Goal: Transaction & Acquisition: Book appointment/travel/reservation

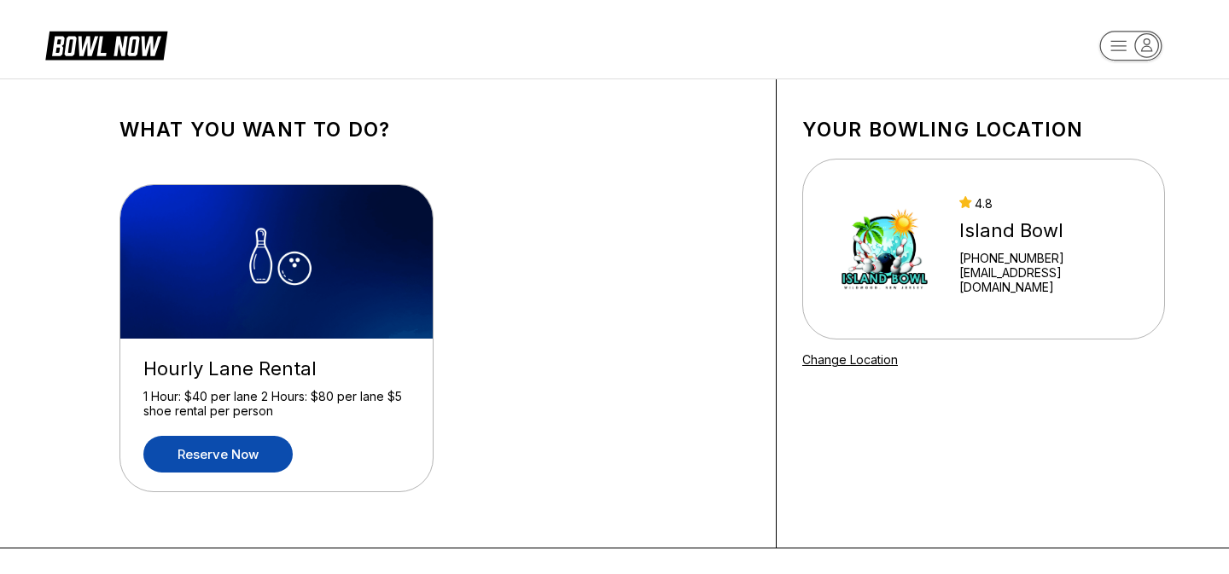
click at [224, 466] on link "Reserve now" at bounding box center [217, 454] width 149 height 37
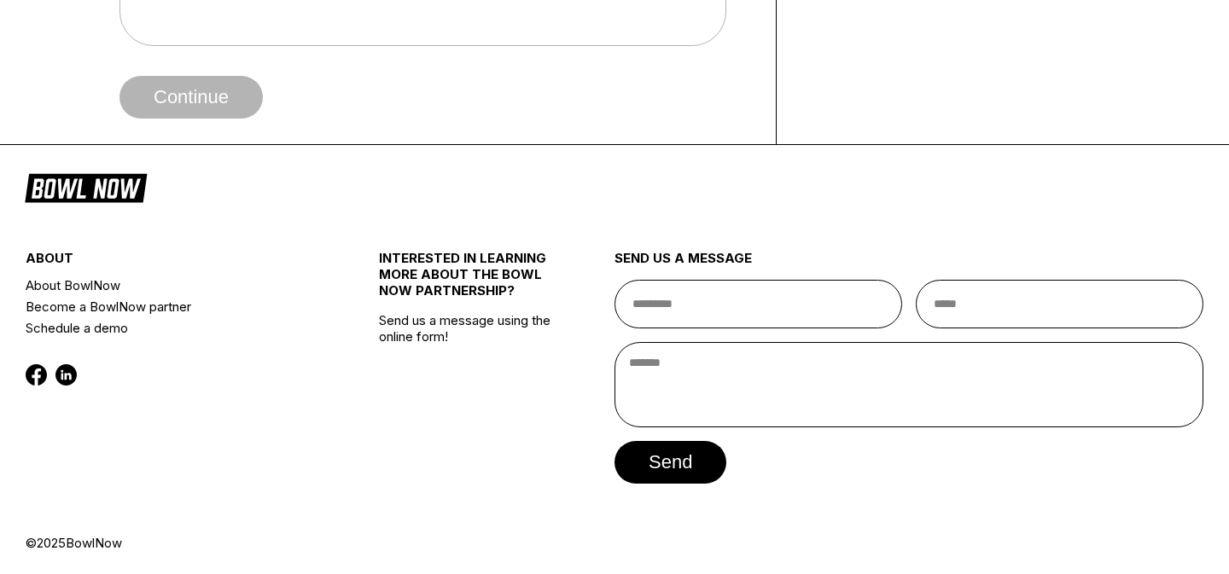
scroll to position [753, 0]
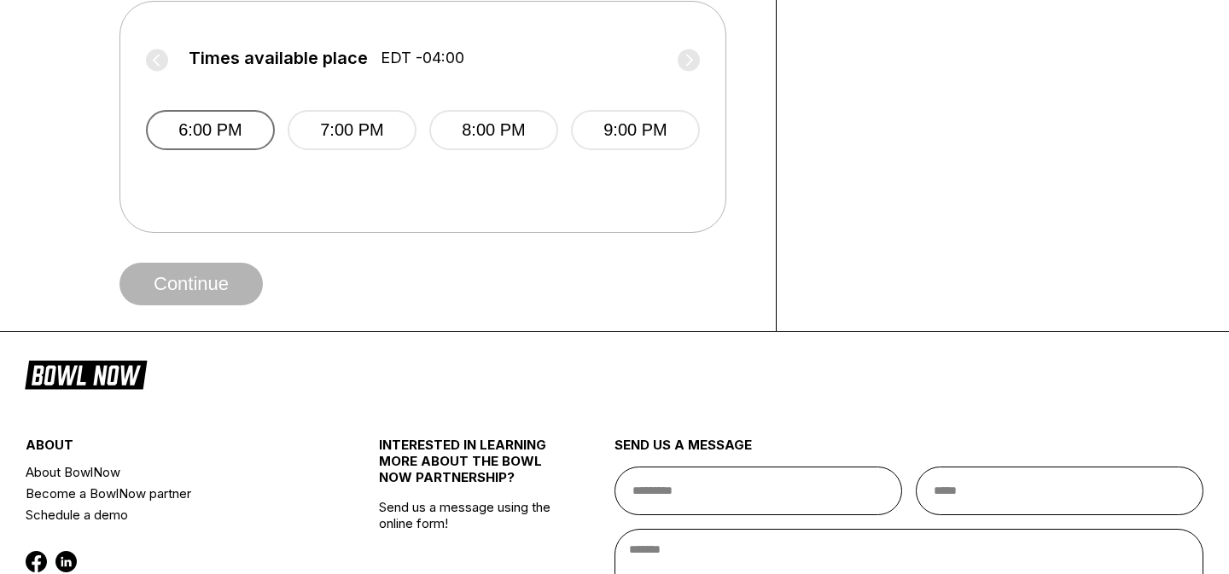
click at [252, 139] on button "6:00 PM" at bounding box center [210, 130] width 129 height 40
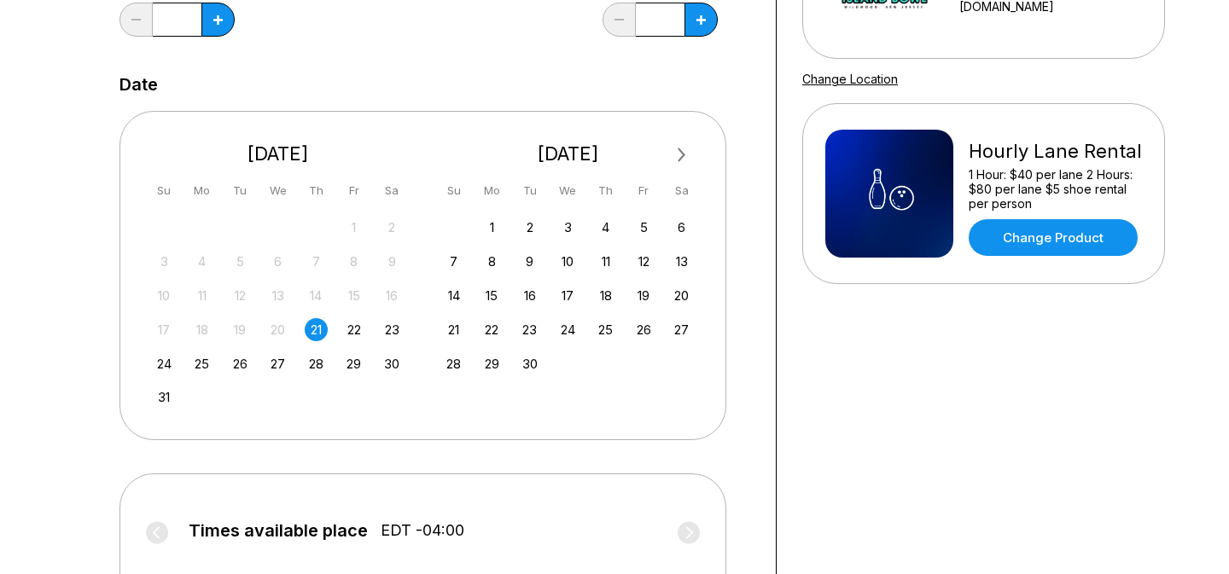
scroll to position [281, 0]
click at [356, 322] on div "22" at bounding box center [353, 329] width 23 height 23
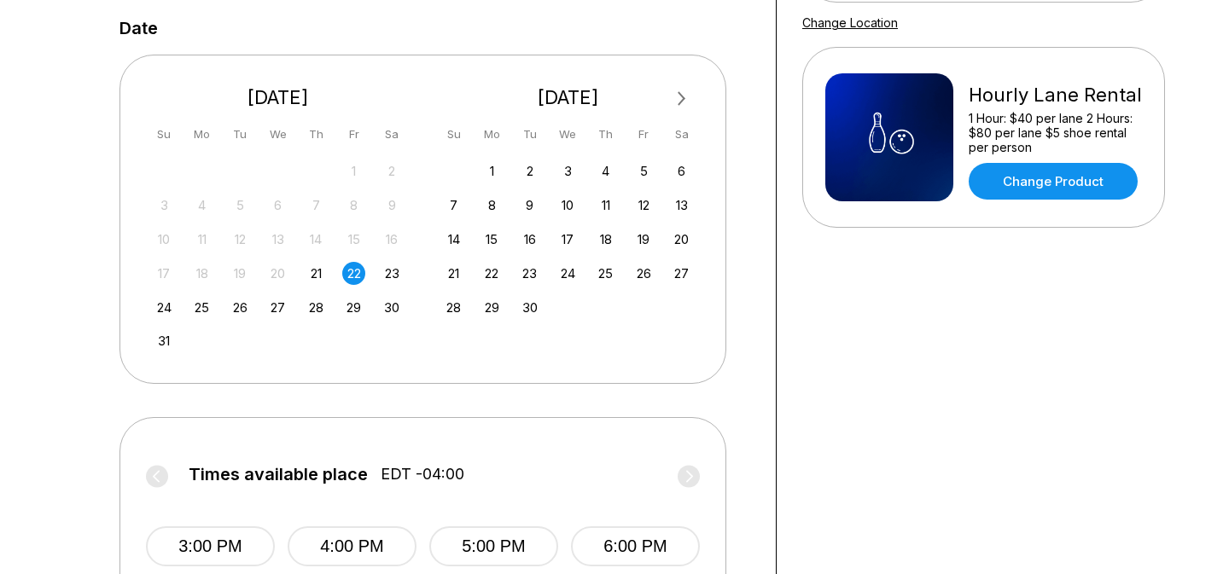
scroll to position [309, 0]
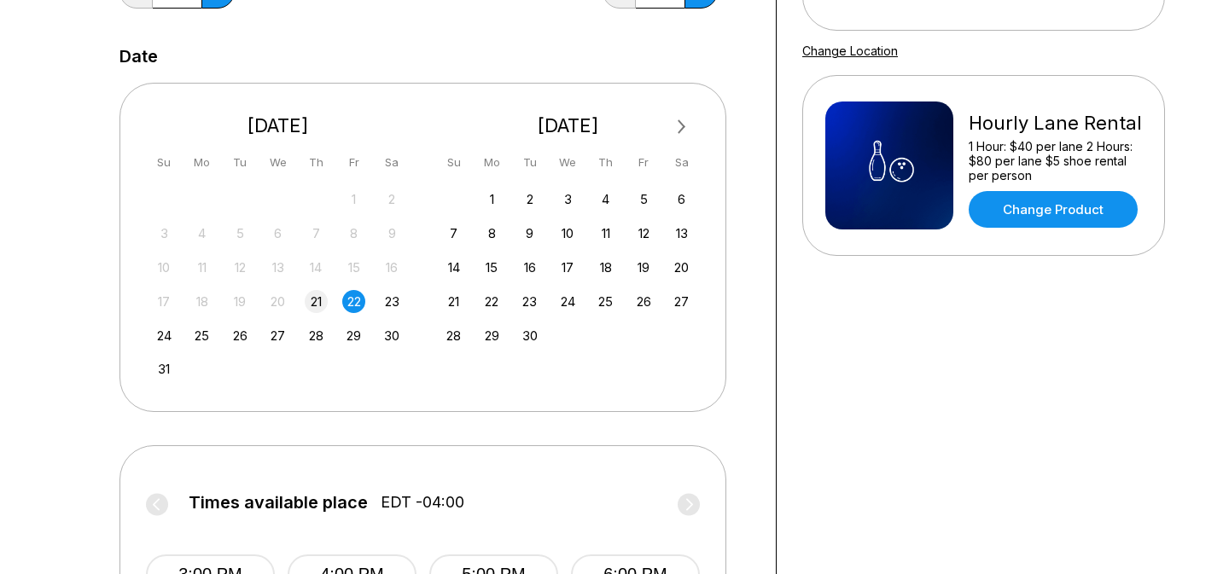
click at [320, 296] on div "21" at bounding box center [316, 301] width 23 height 23
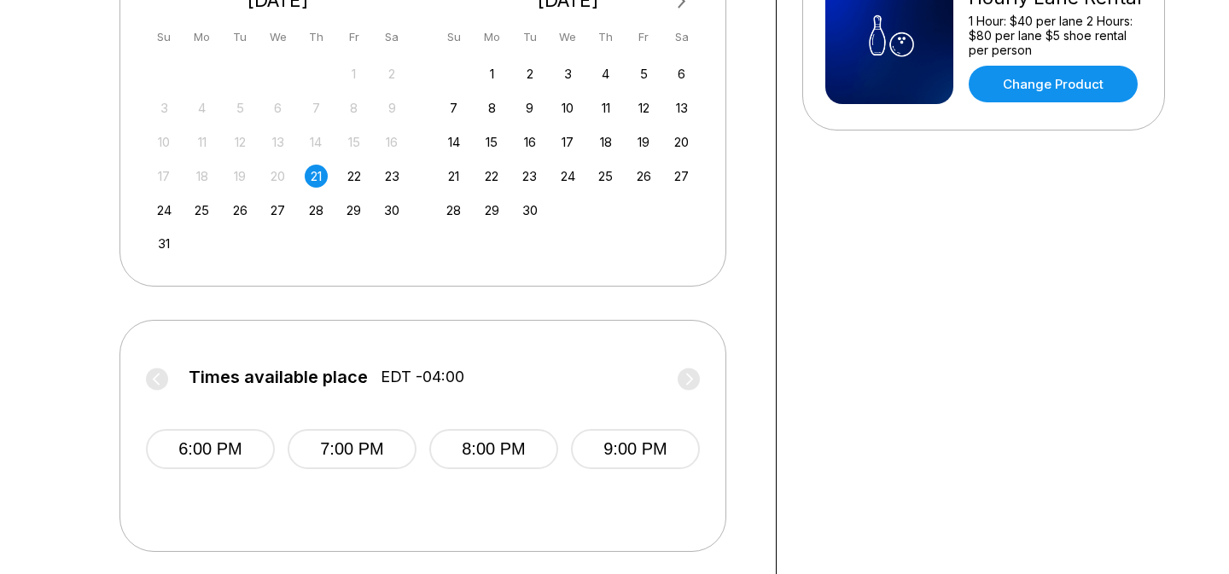
scroll to position [480, 0]
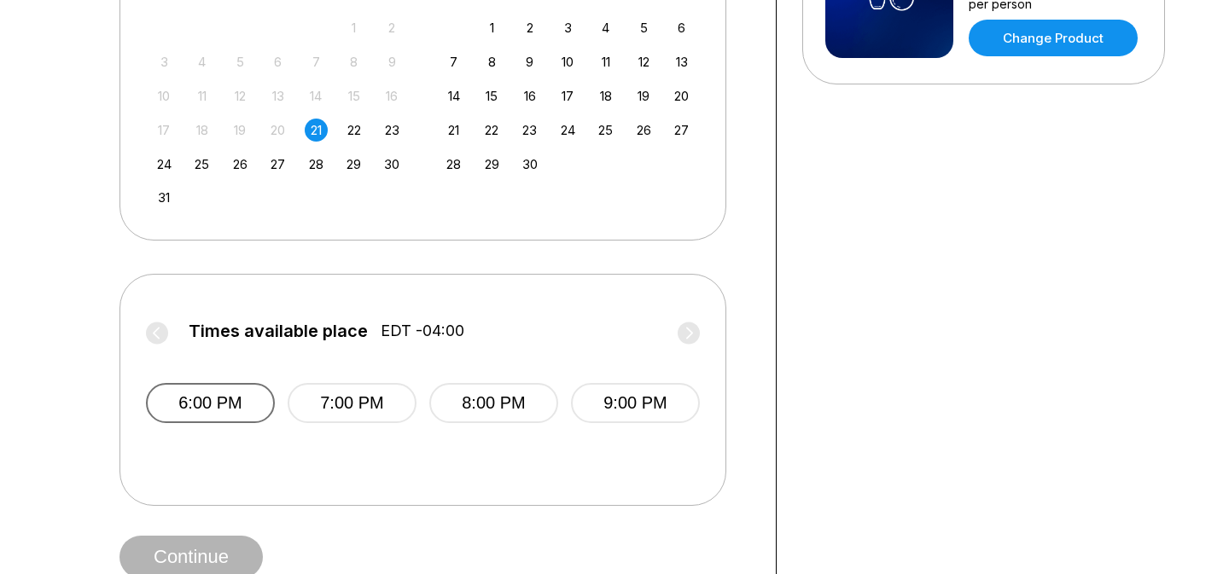
click at [221, 402] on button "6:00 PM" at bounding box center [210, 403] width 129 height 40
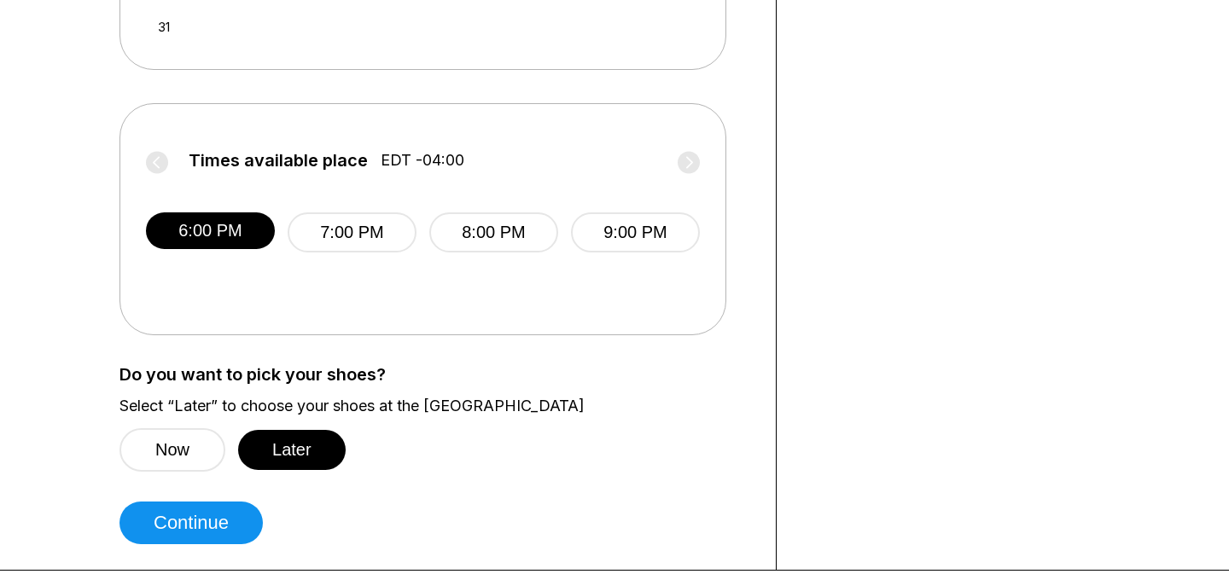
scroll to position [653, 0]
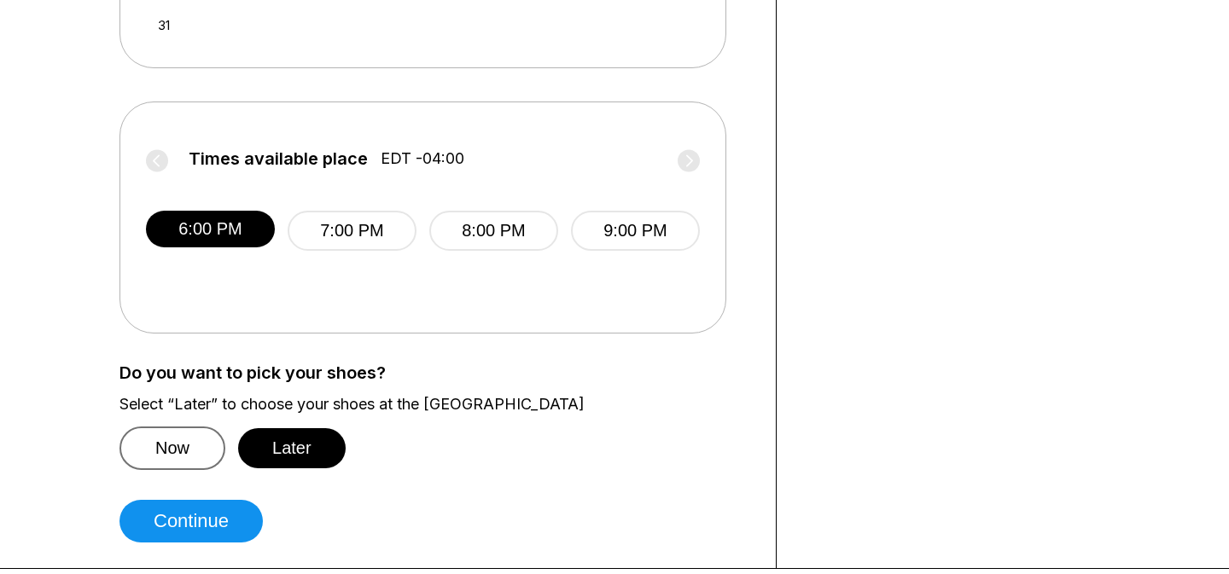
click at [188, 449] on button "Now" at bounding box center [172, 449] width 106 height 44
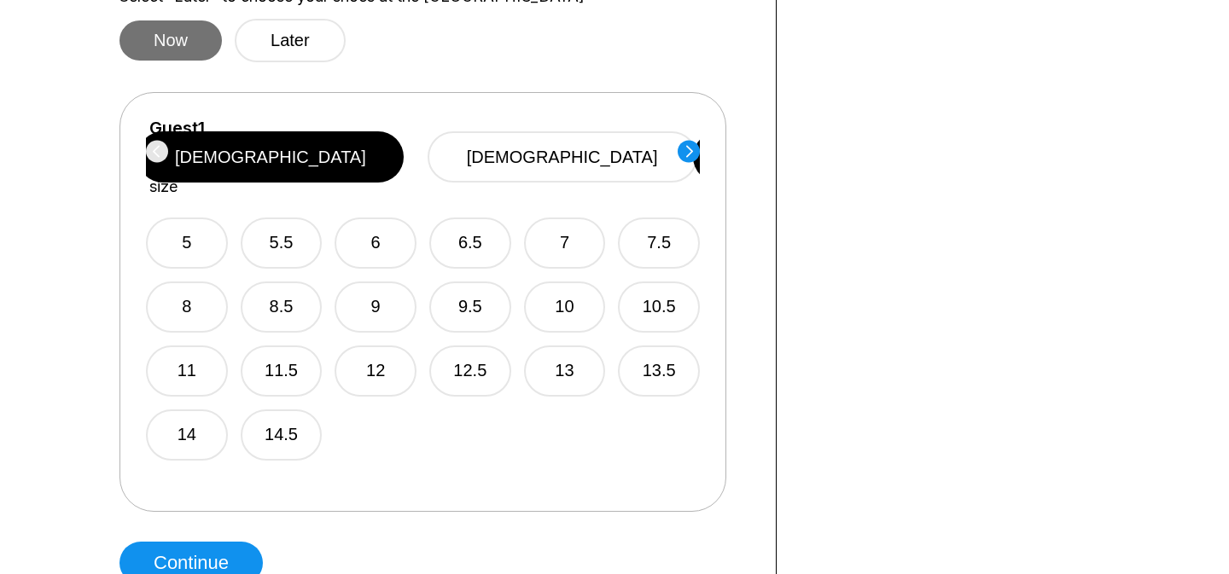
scroll to position [1067, 0]
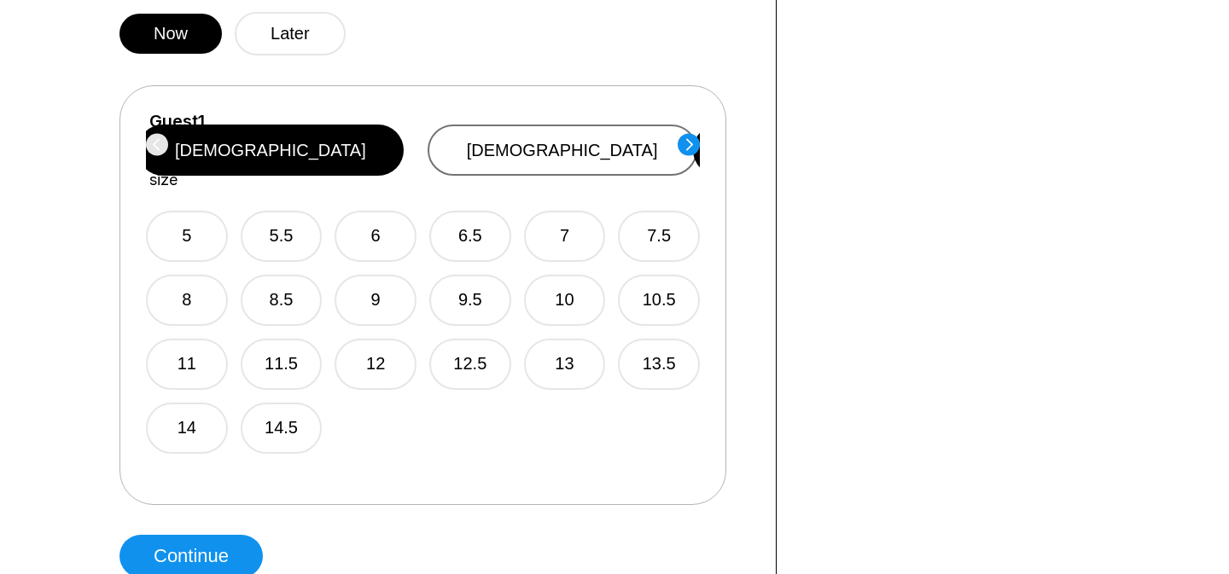
click at [613, 139] on button "[DEMOGRAPHIC_DATA]" at bounding box center [562, 150] width 270 height 51
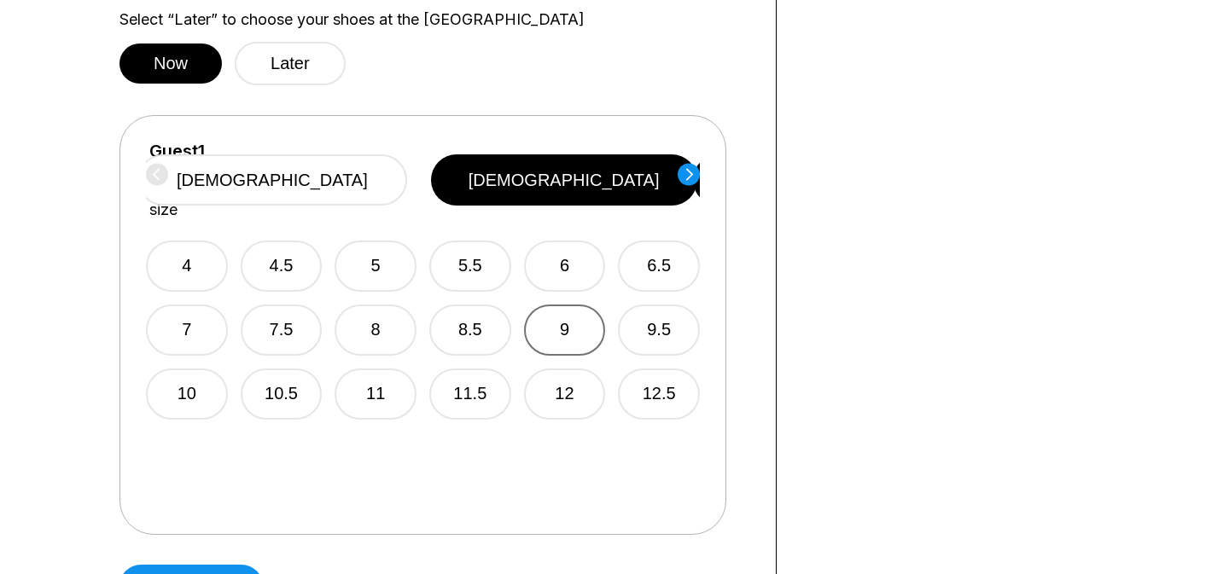
scroll to position [1038, 0]
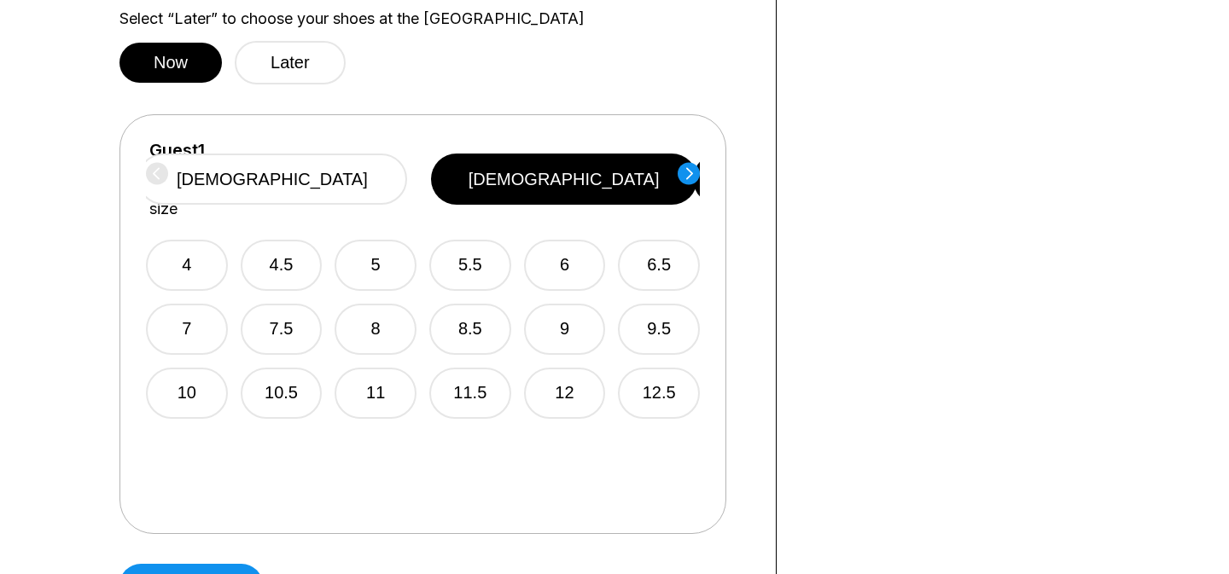
click at [276, 74] on button "Later" at bounding box center [290, 63] width 111 height 44
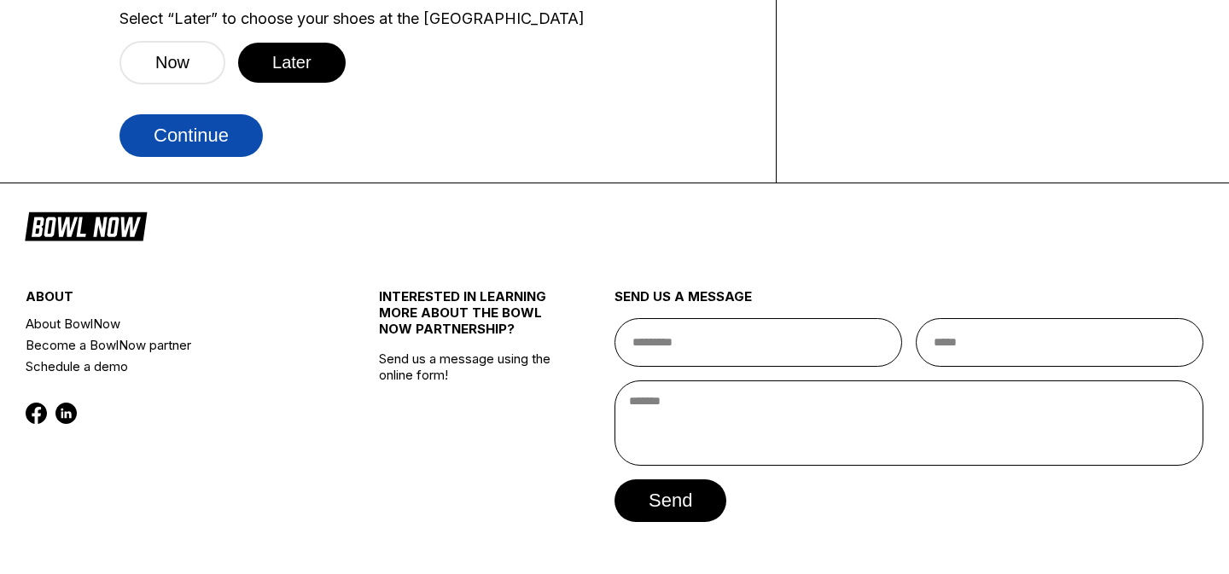
click at [233, 135] on button "Continue" at bounding box center [190, 135] width 143 height 43
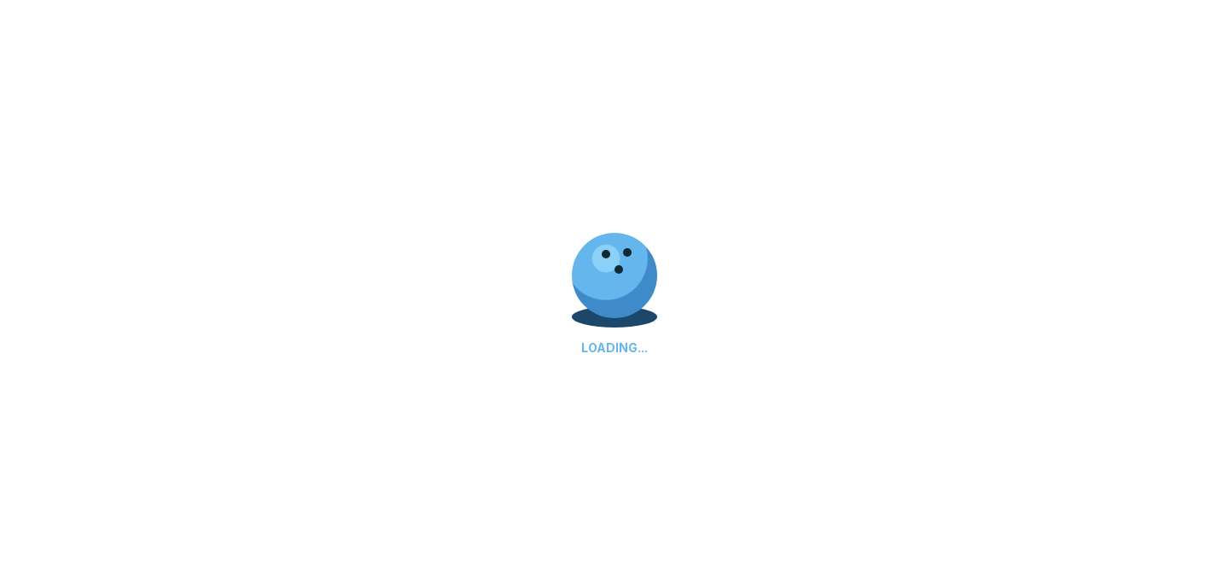
select select "**"
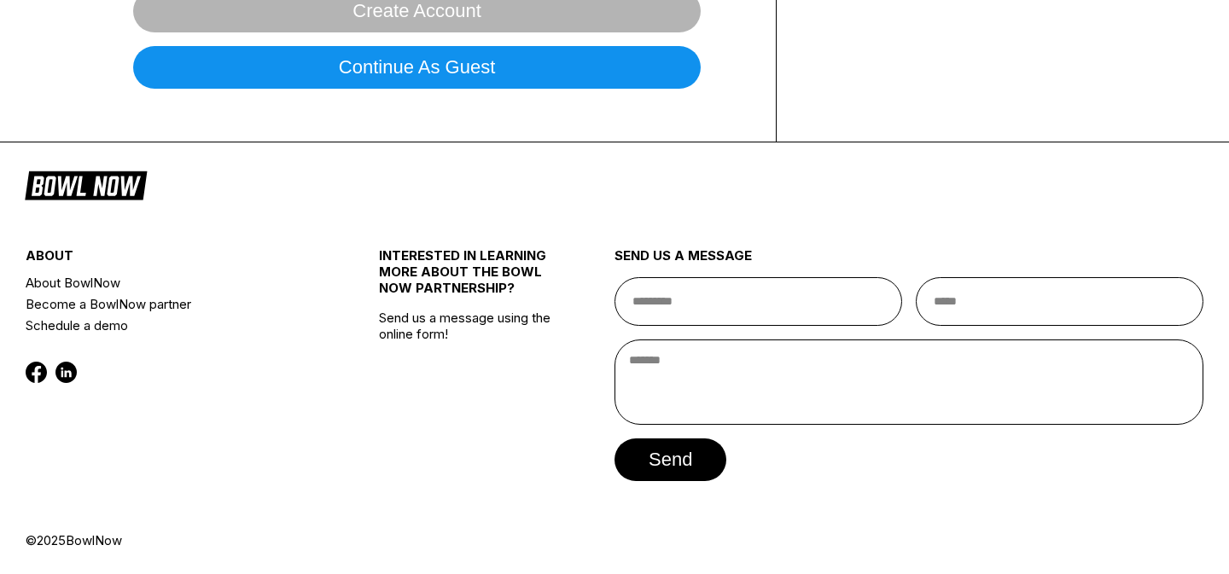
scroll to position [0, 0]
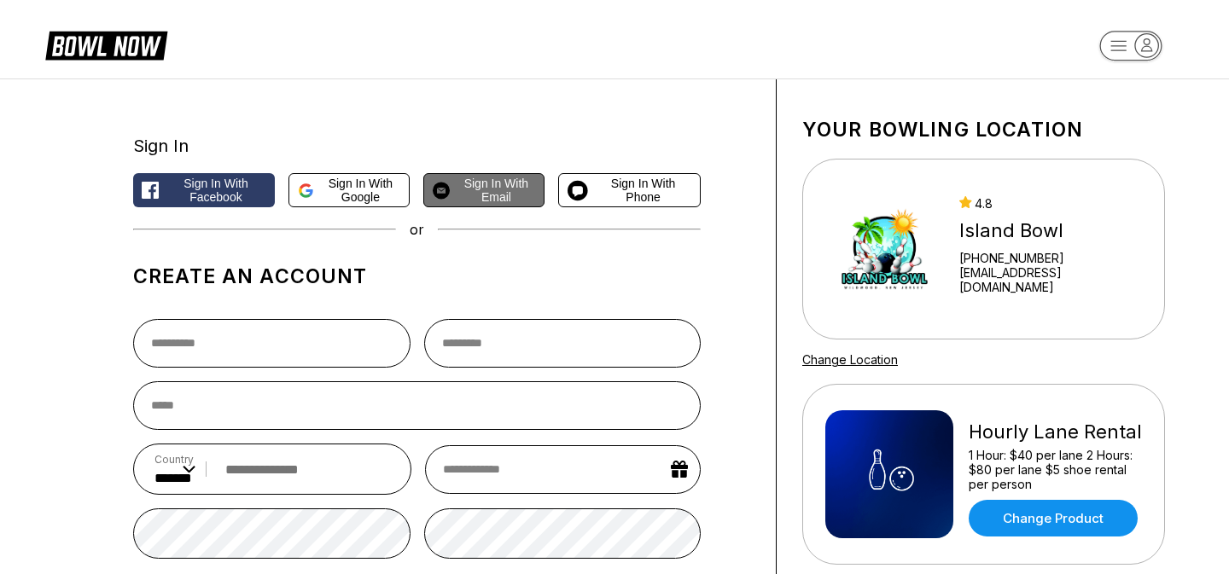
click at [479, 185] on span "Sign in with Email" at bounding box center [495, 190] width 78 height 27
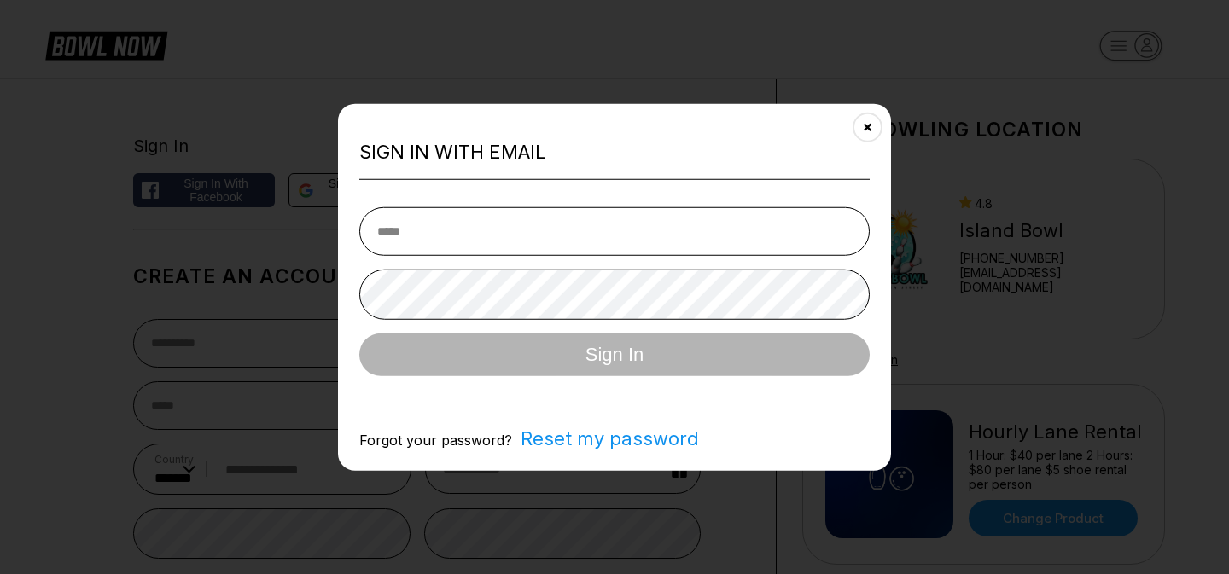
click at [467, 232] on input "email" at bounding box center [614, 231] width 510 height 49
click at [879, 132] on button "Close" at bounding box center [867, 127] width 42 height 42
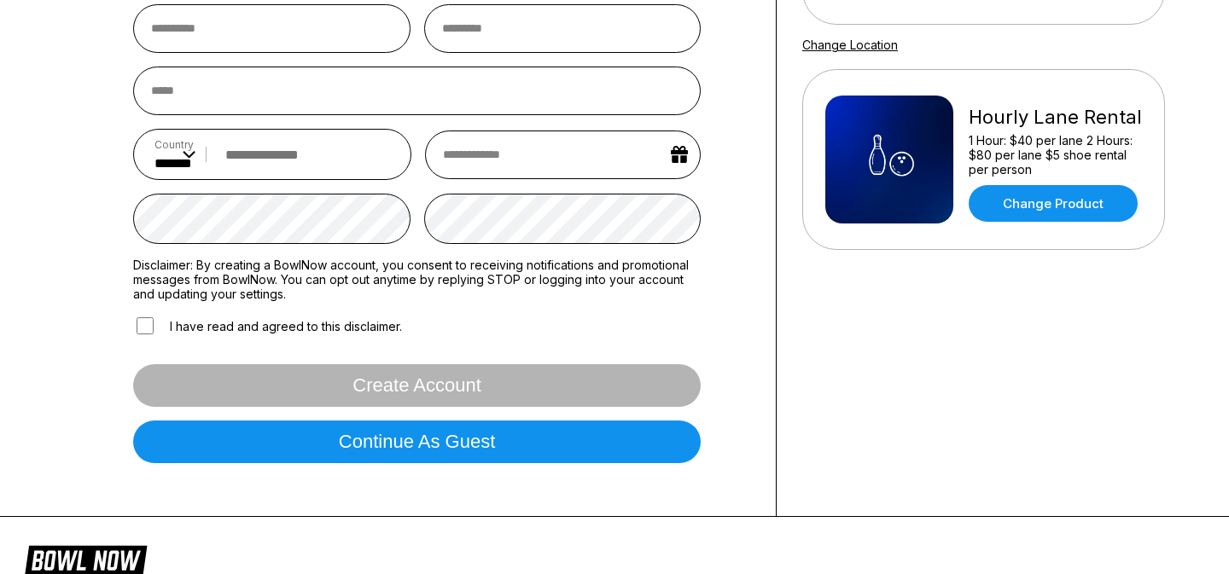
scroll to position [304, 0]
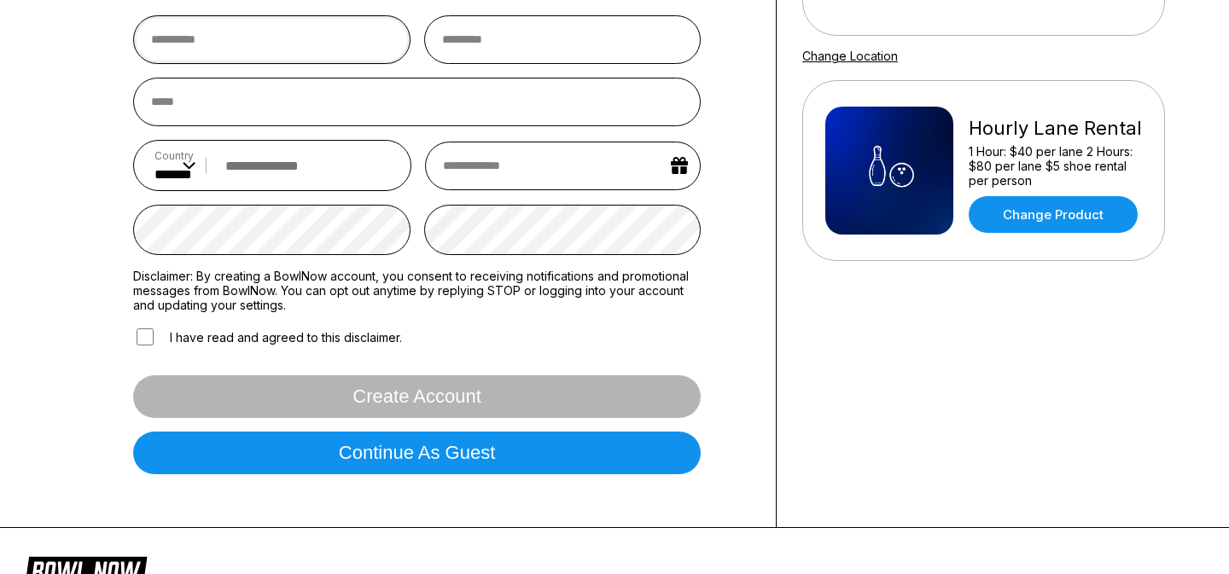
click at [299, 44] on input "text" at bounding box center [271, 39] width 277 height 49
type input "*****"
type input "******"
type input "**********"
click at [290, 103] on input "email" at bounding box center [416, 102] width 567 height 49
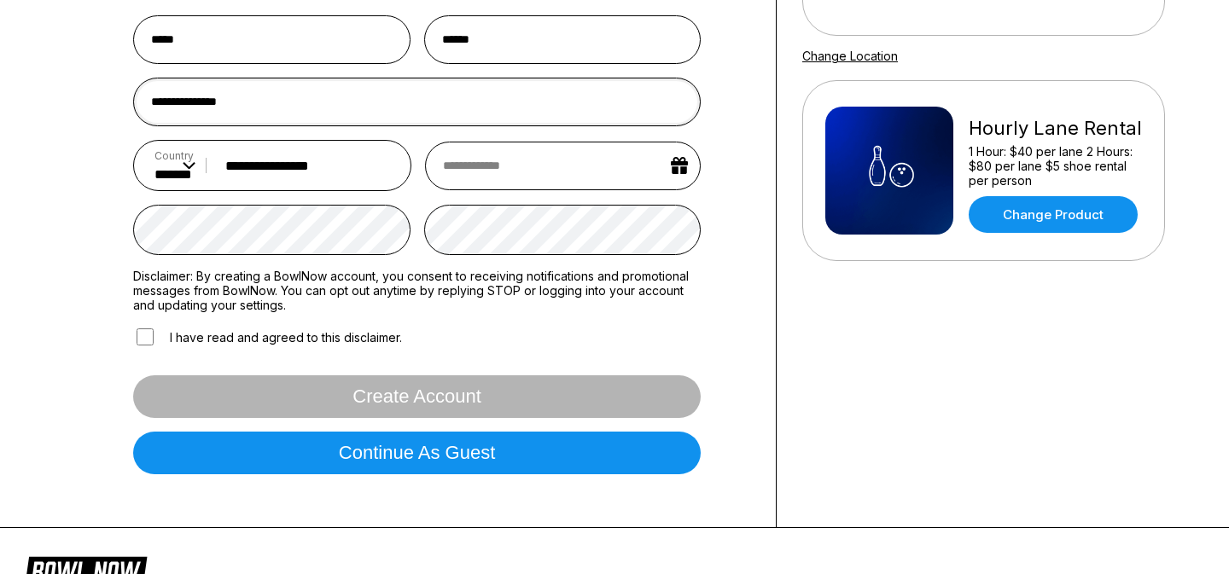
type input "**********"
click at [498, 178] on input "text" at bounding box center [563, 166] width 276 height 49
select select "*"
select select "****"
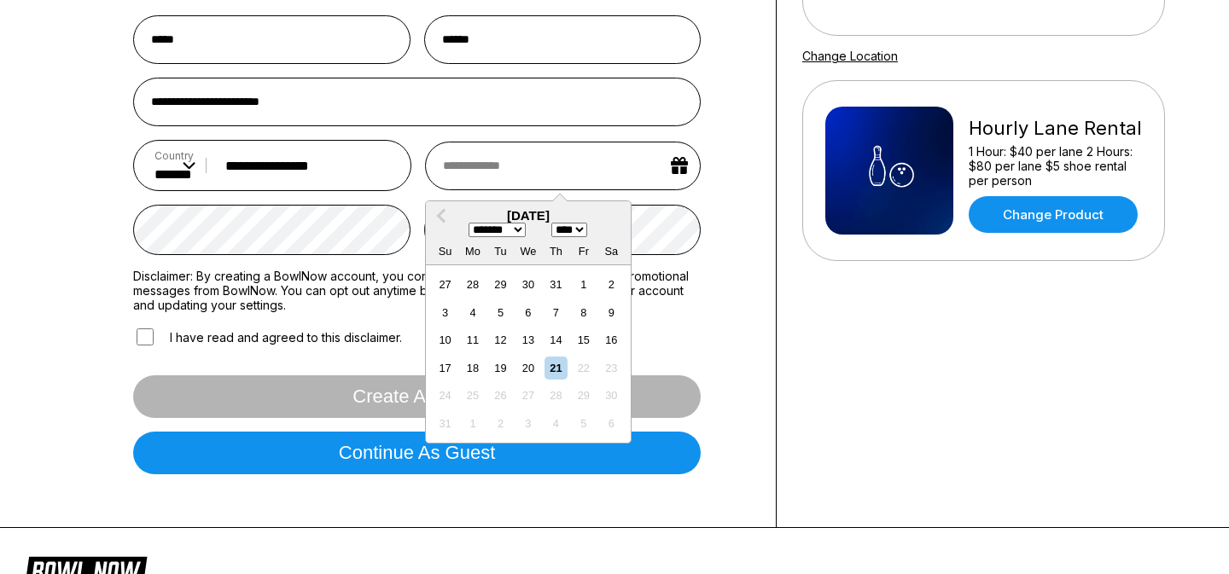
click at [517, 237] on select "******* ******** ***** ***** *** **** **** ****** ********* ******* ******** **…" at bounding box center [496, 230] width 57 height 15
select select "*"
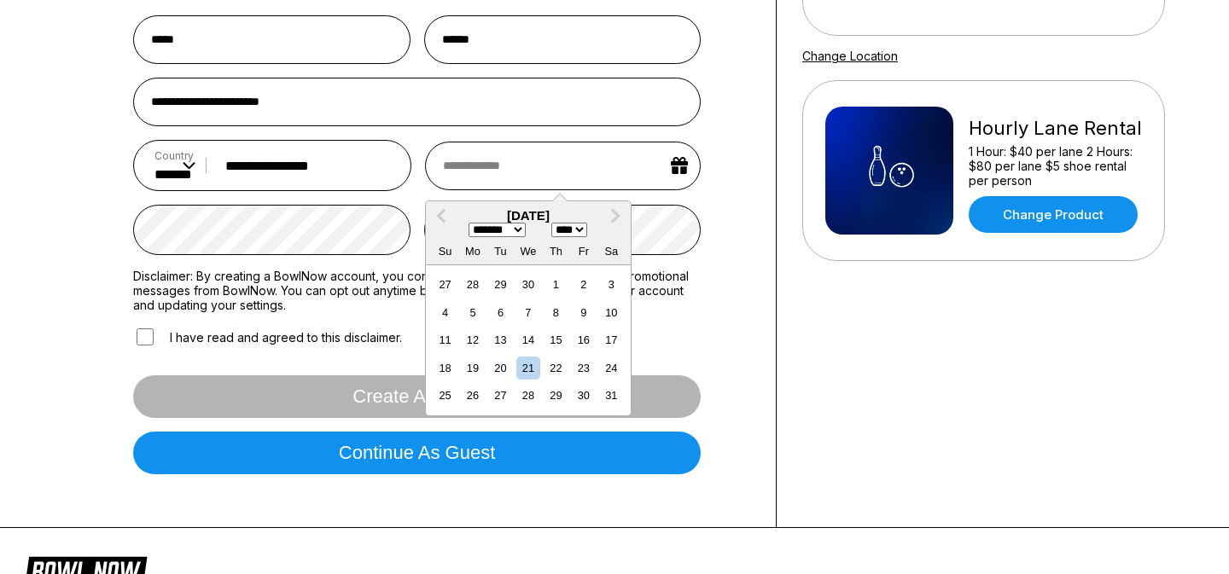
click at [573, 244] on div "Su Mo Tu We Th Fr Sa" at bounding box center [528, 250] width 205 height 27
click at [573, 232] on select "**** **** **** **** **** **** **** **** **** **** **** **** **** **** **** ****…" at bounding box center [569, 230] width 36 height 15
select select "****"
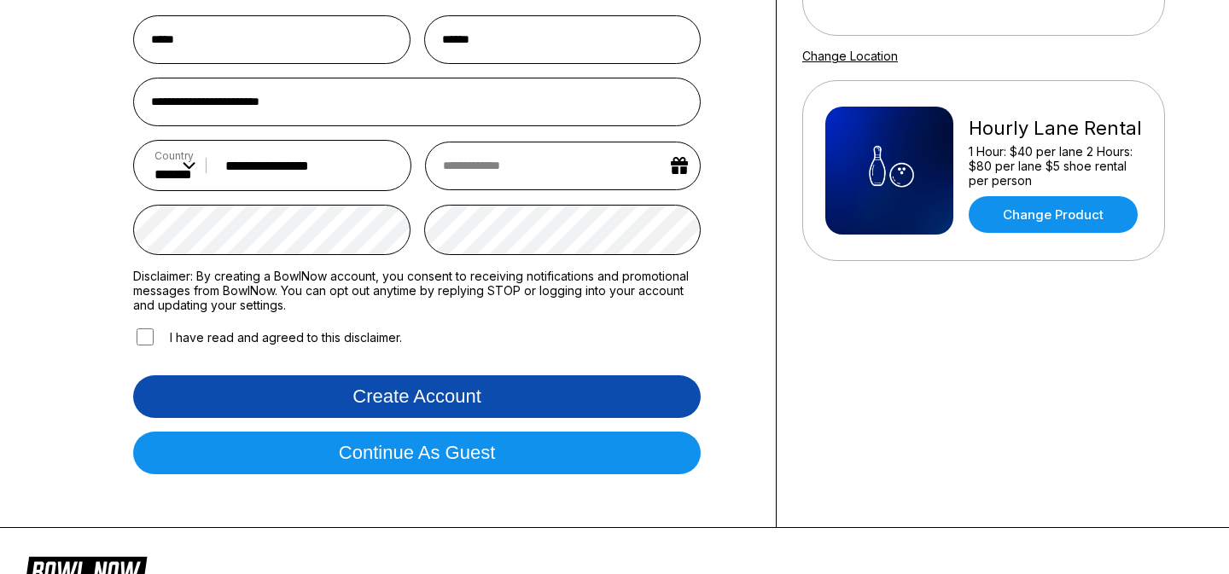
click at [418, 398] on button "Create account" at bounding box center [416, 396] width 567 height 43
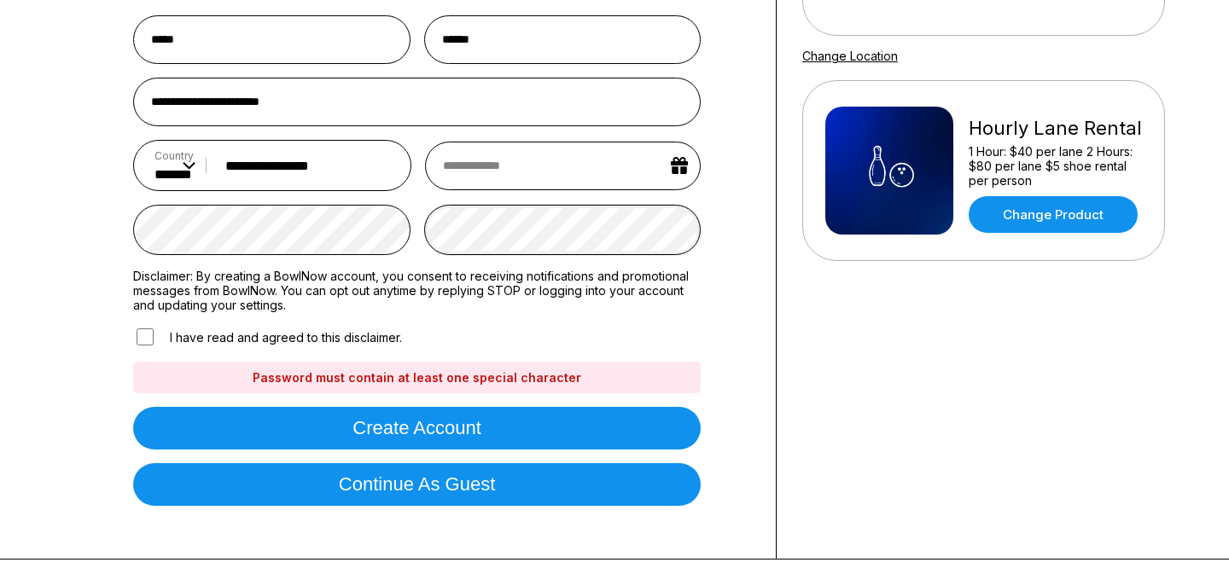
click at [133, 407] on button "Create account" at bounding box center [416, 428] width 567 height 43
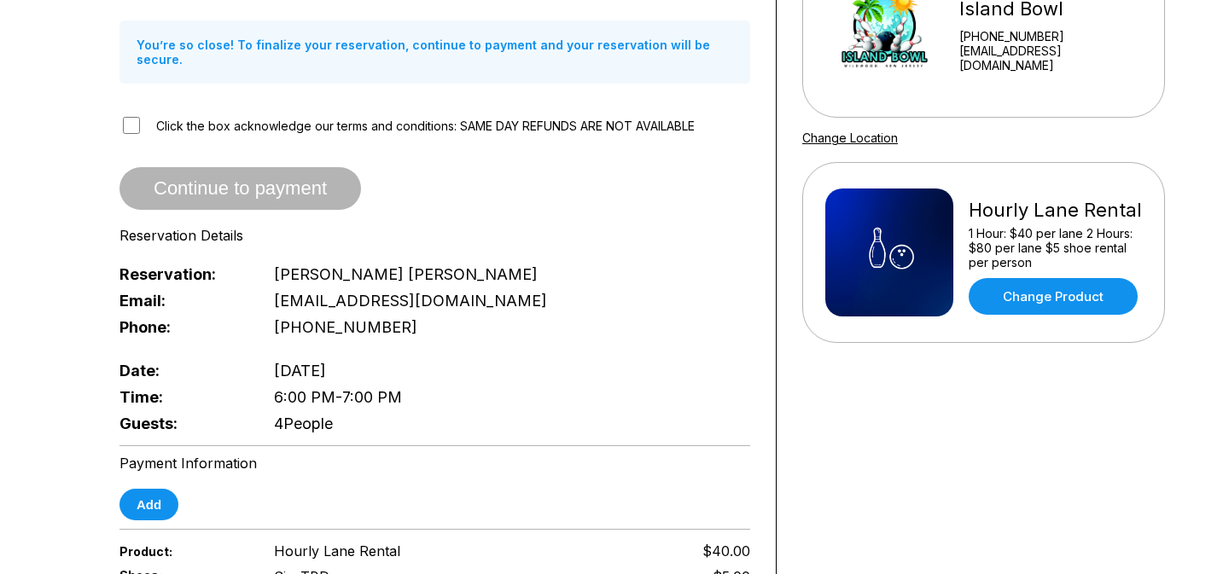
scroll to position [271, 0]
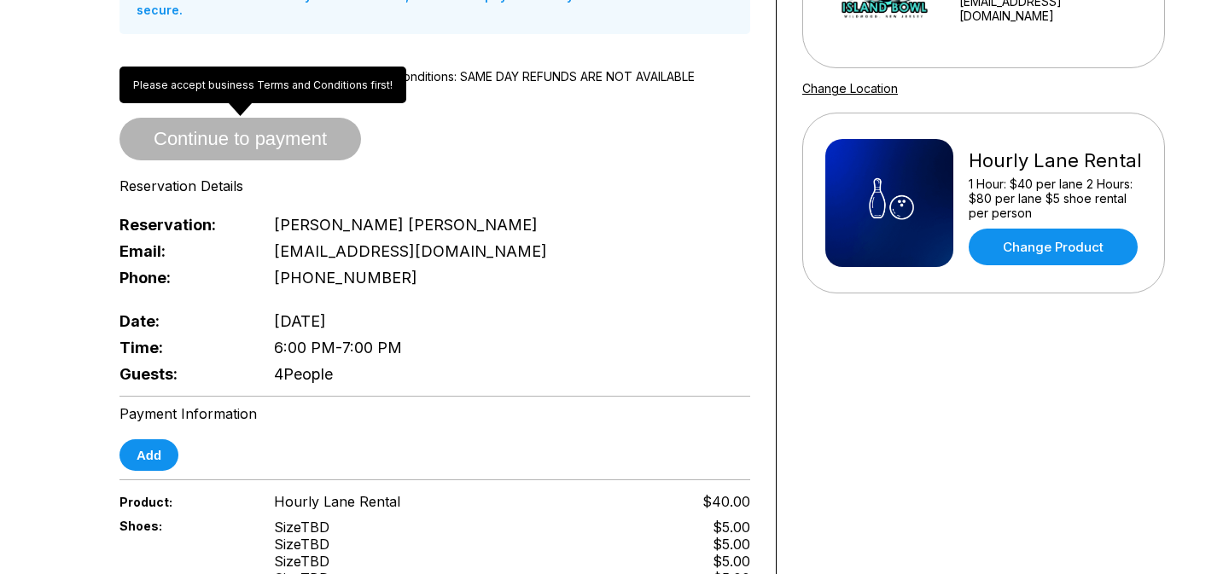
click at [132, 71] on div "Please accept business Terms and Conditions first! Please accept business Terms…" at bounding box center [262, 85] width 287 height 37
click at [180, 131] on span "Continue to payment" at bounding box center [239, 139] width 241 height 17
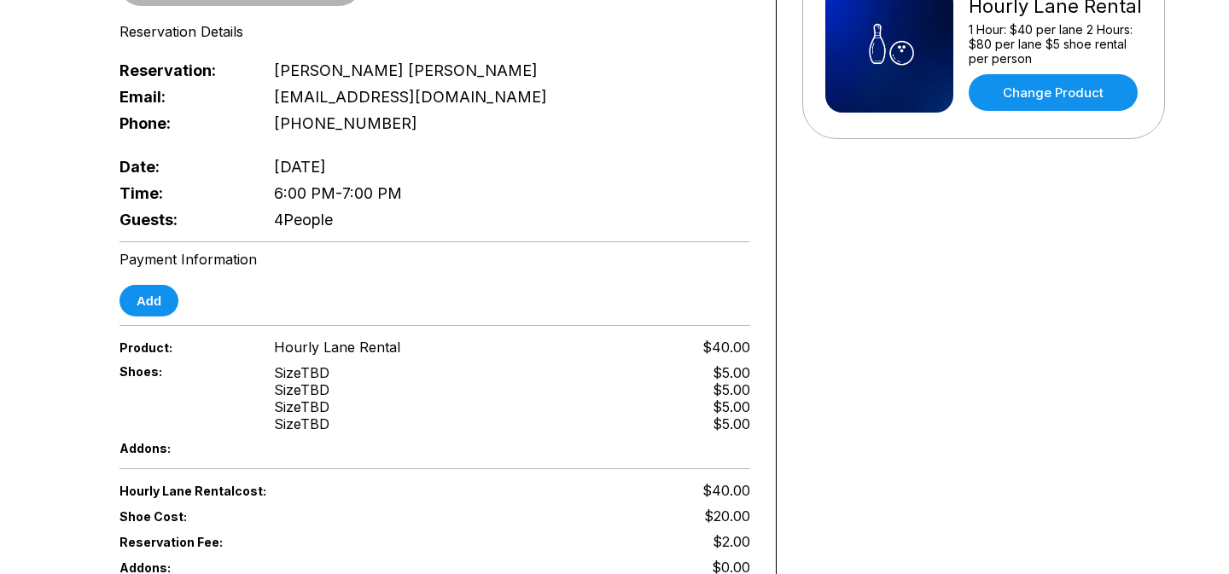
scroll to position [436, 0]
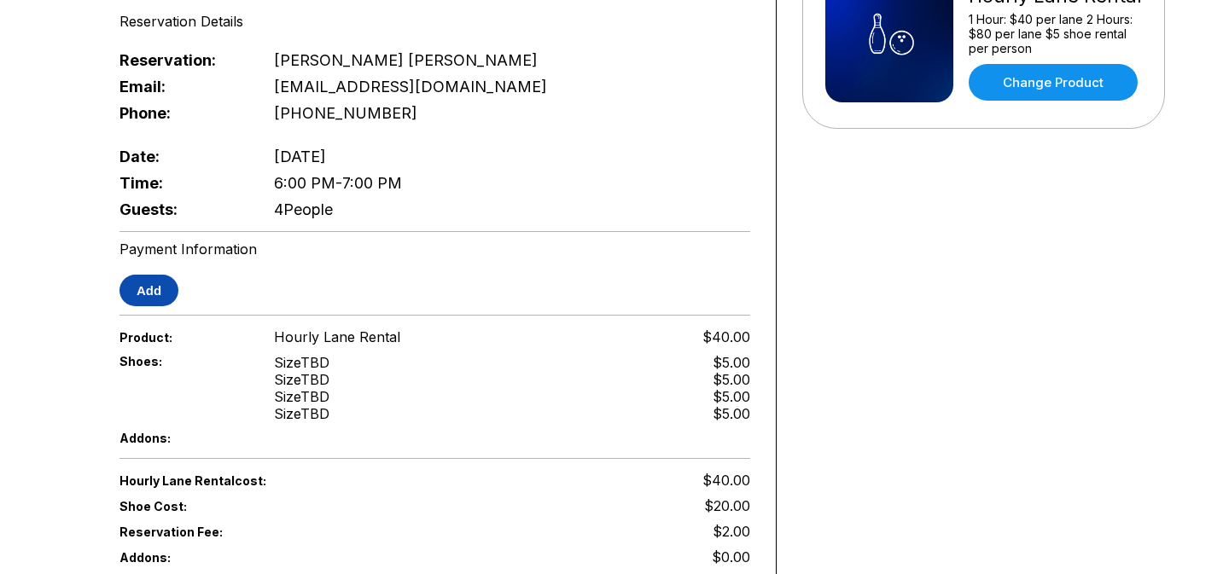
click at [154, 286] on button "Add" at bounding box center [148, 291] width 59 height 32
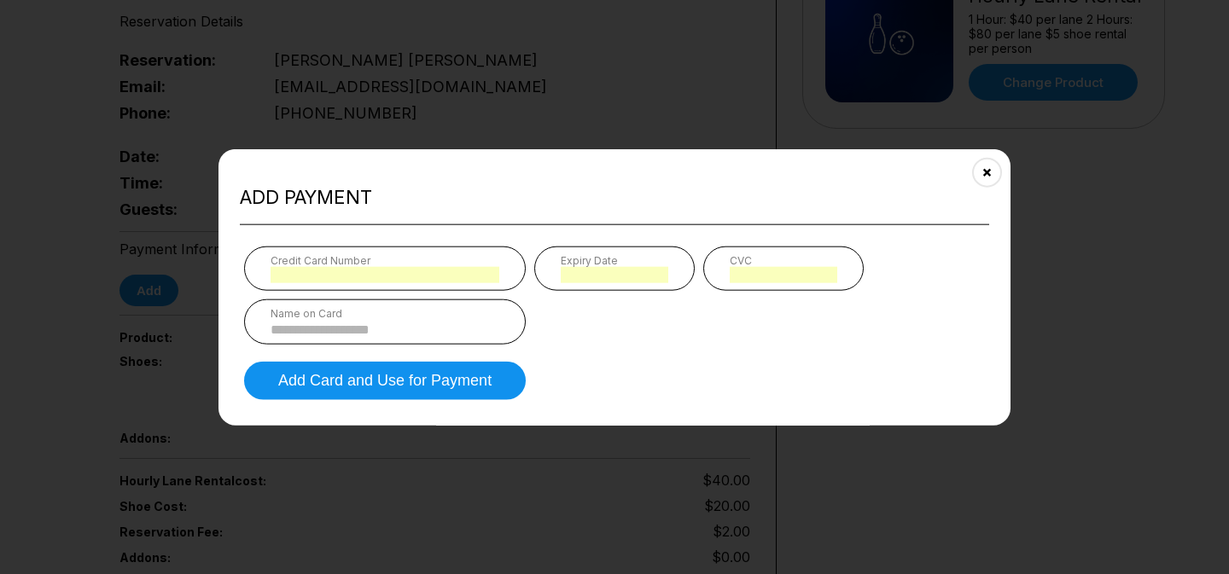
scroll to position [1043, 0]
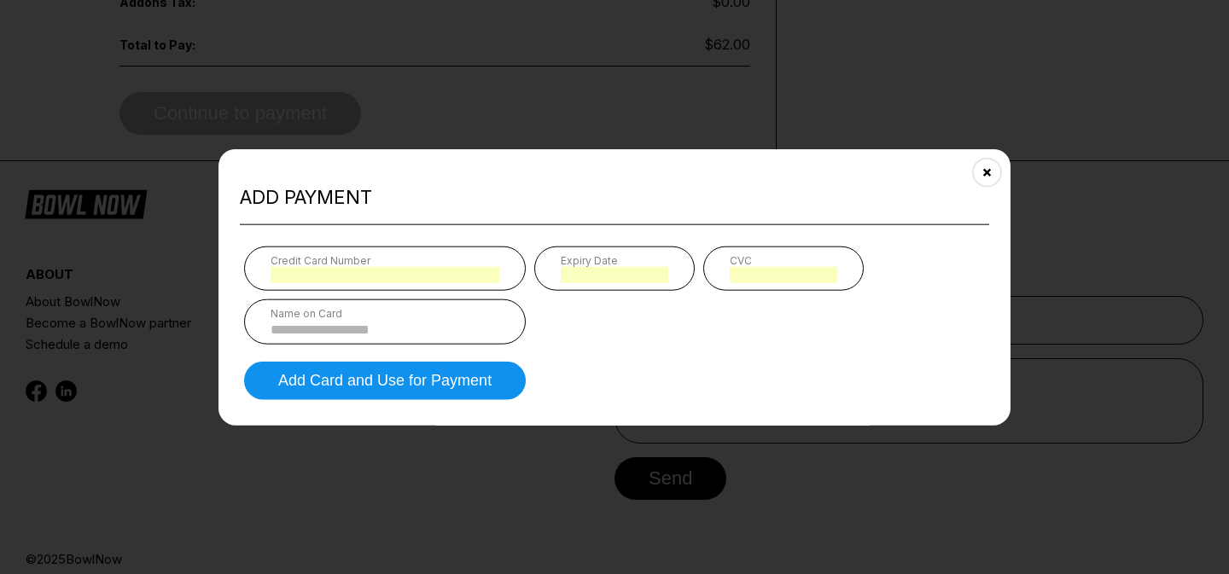
click at [355, 332] on input at bounding box center [384, 329] width 229 height 15
click at [445, 335] on input at bounding box center [384, 329] width 229 height 15
click at [323, 339] on div "Name on Card" at bounding box center [385, 321] width 282 height 45
click at [323, 328] on input at bounding box center [384, 329] width 229 height 15
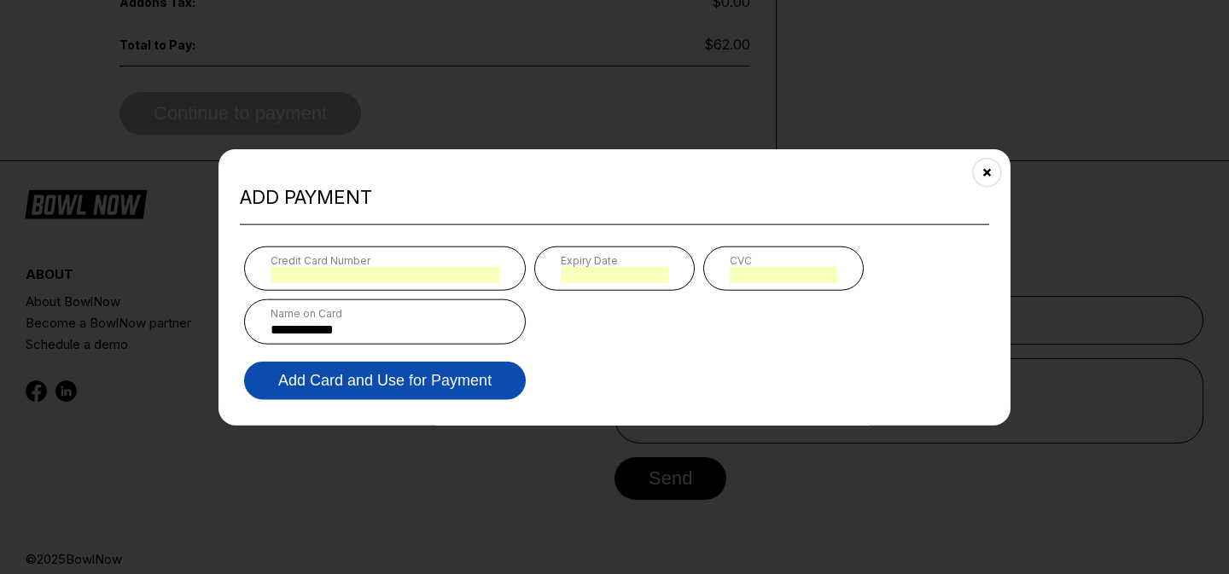
type input "**********"
click at [340, 378] on button "Add Card and Use for Payment" at bounding box center [385, 381] width 282 height 38
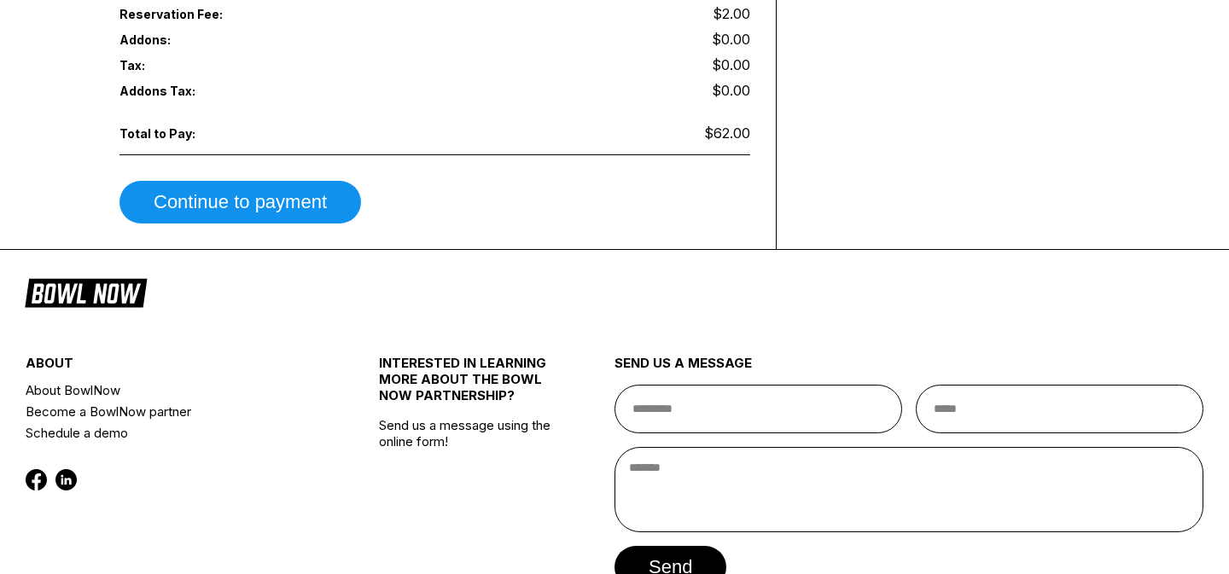
scroll to position [1008, 0]
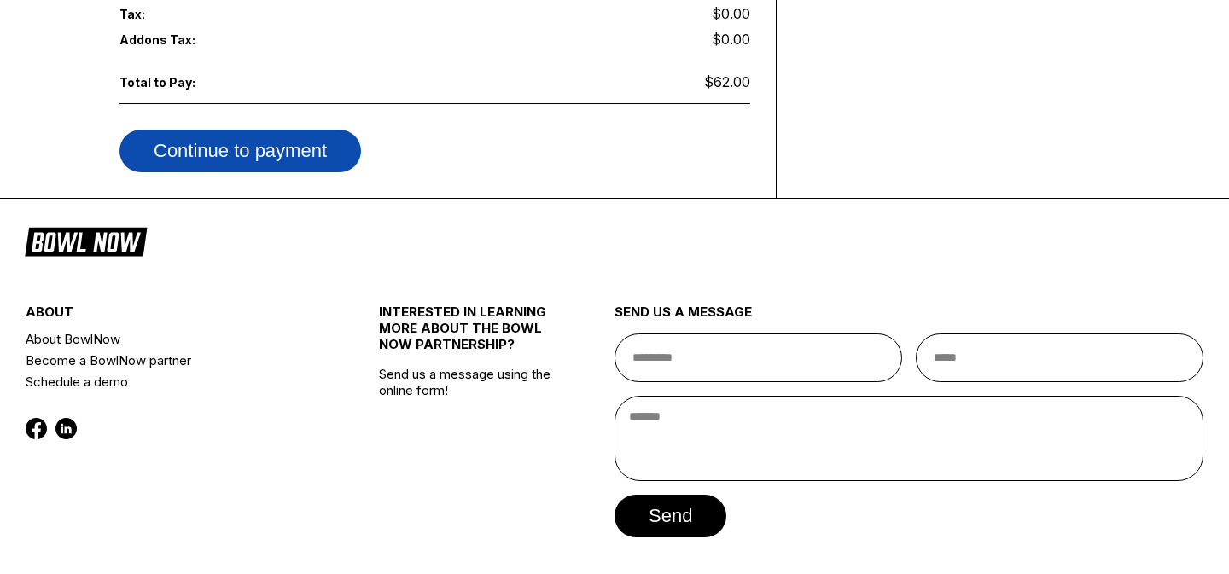
click at [276, 132] on button "Continue to payment" at bounding box center [239, 151] width 241 height 43
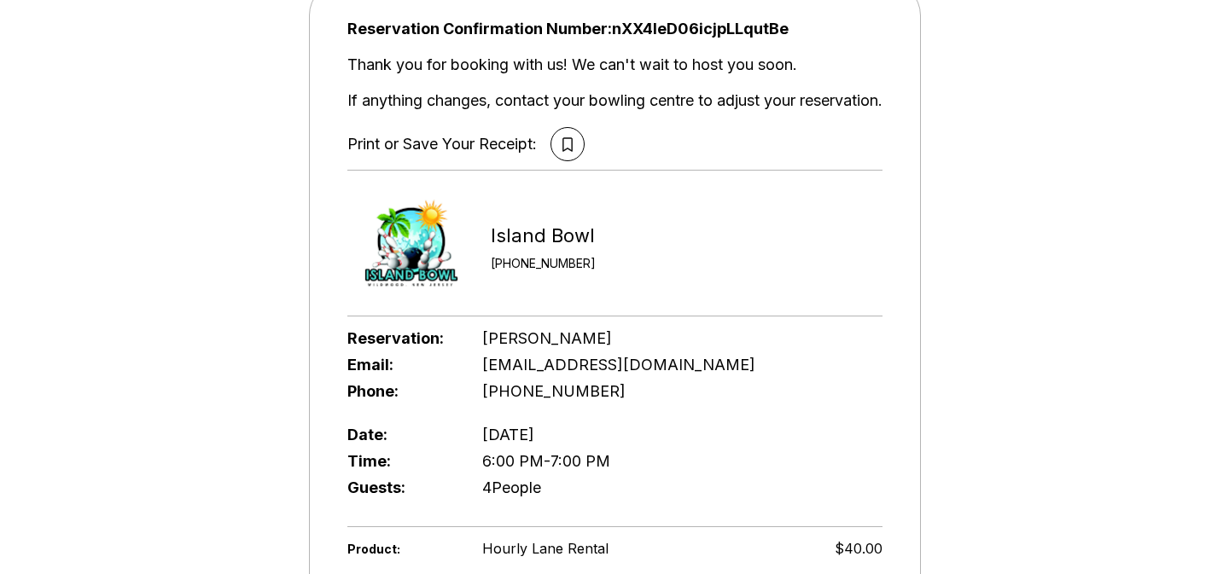
scroll to position [0, 0]
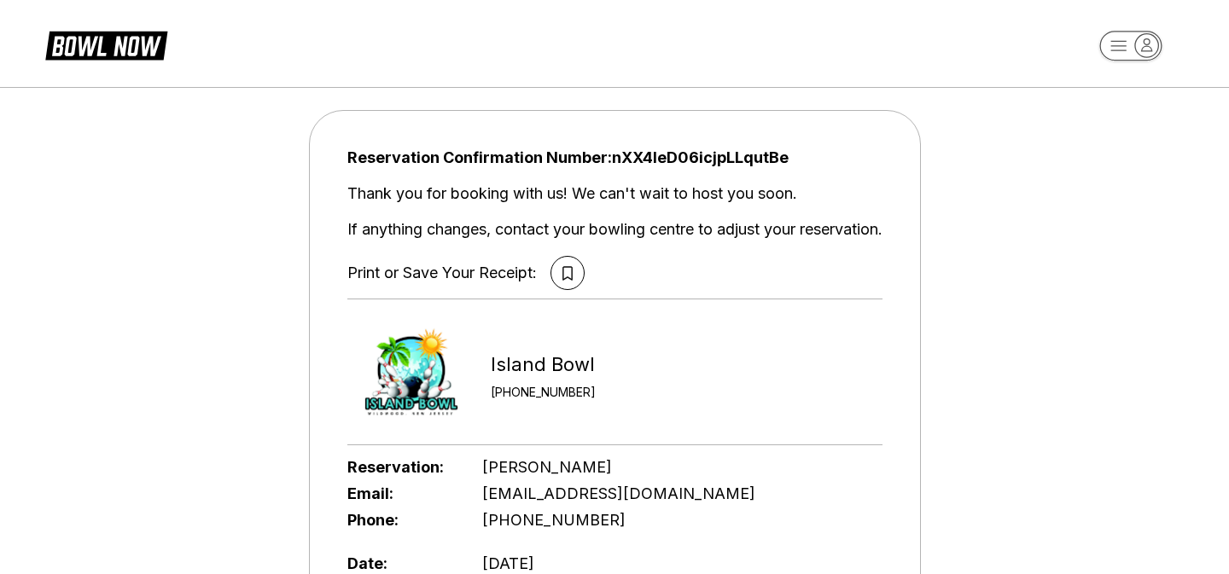
click at [1144, 45] on icon "button" at bounding box center [1146, 45] width 23 height 23
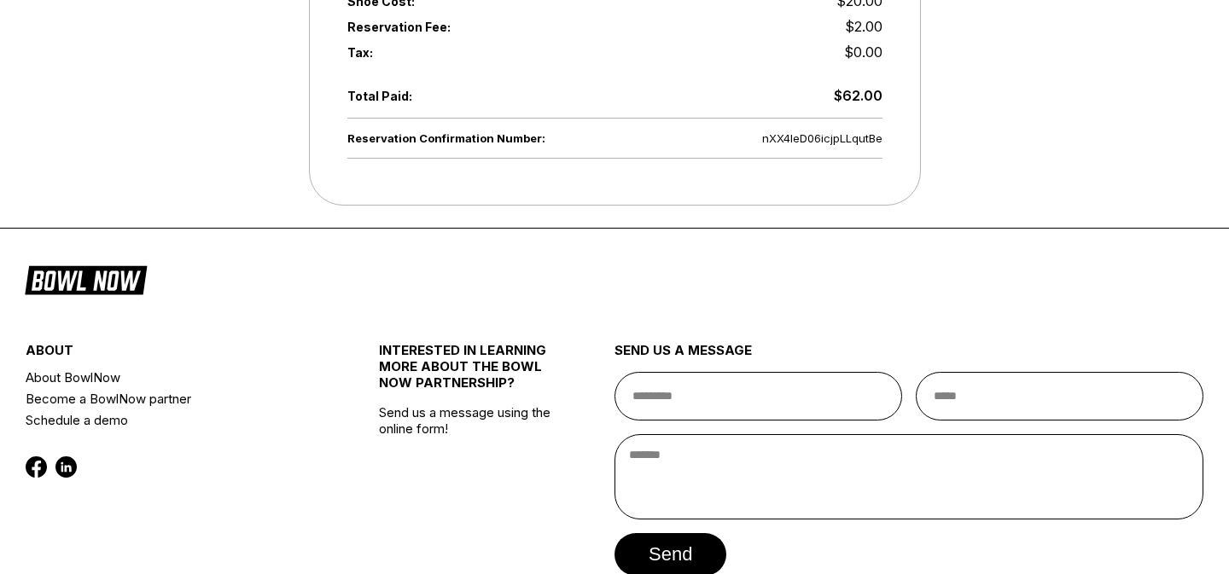
scroll to position [844, 0]
